Goal: Task Accomplishment & Management: Manage account settings

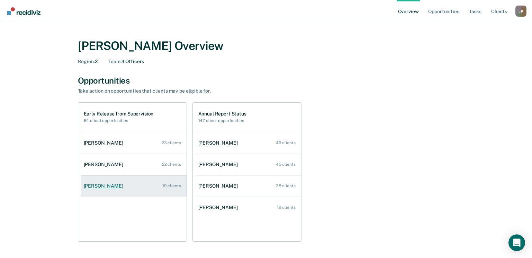
click at [105, 185] on div "[PERSON_NAME]" at bounding box center [105, 186] width 42 height 6
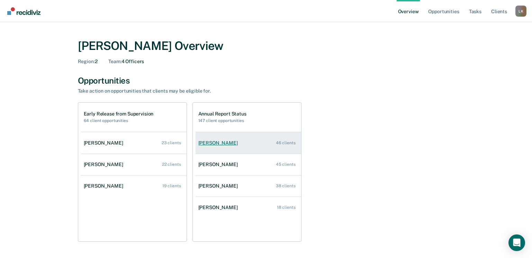
click at [212, 145] on div "[PERSON_NAME]" at bounding box center [219, 143] width 42 height 6
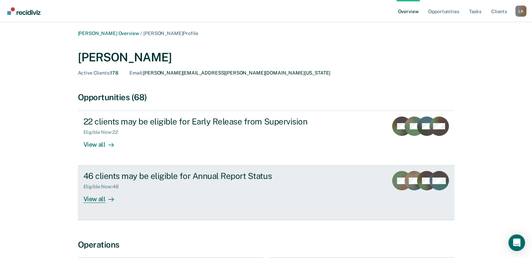
click at [96, 199] on div "View all" at bounding box center [102, 196] width 39 height 14
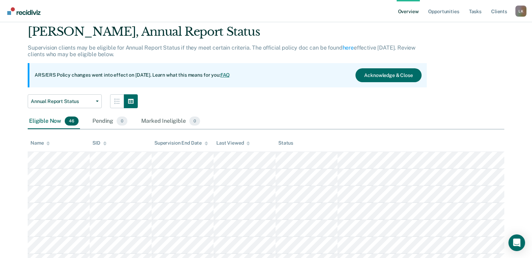
scroll to position [69, 0]
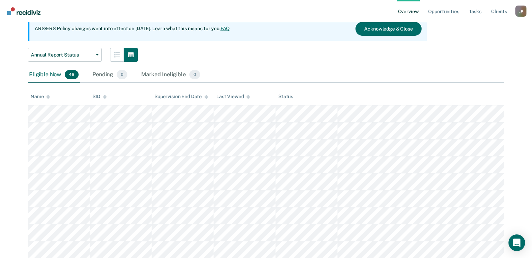
click at [48, 98] on icon at bounding box center [47, 98] width 3 height 2
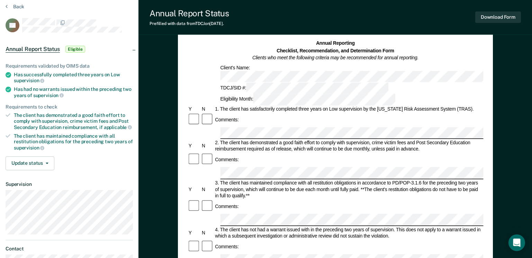
scroll to position [22, 0]
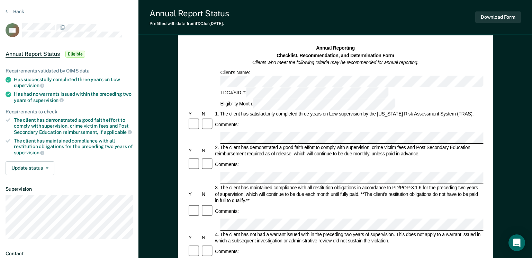
click at [83, 54] on span "Eligible" at bounding box center [75, 54] width 20 height 7
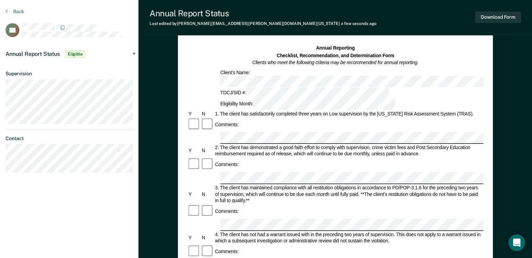
click at [133, 52] on div "Annual Report Status Eligible" at bounding box center [69, 54] width 139 height 22
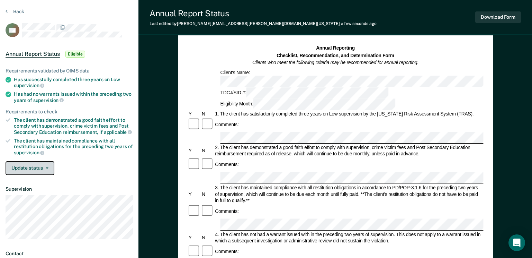
click at [48, 166] on button "Update status" at bounding box center [30, 168] width 49 height 14
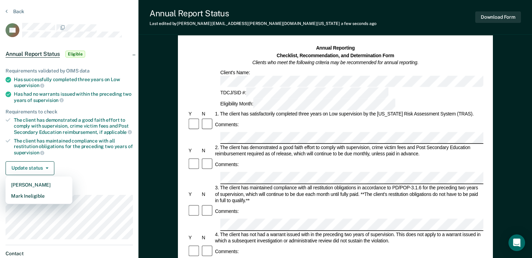
click at [120, 13] on div "Back" at bounding box center [69, 15] width 127 height 15
